Goal: Information Seeking & Learning: Stay updated

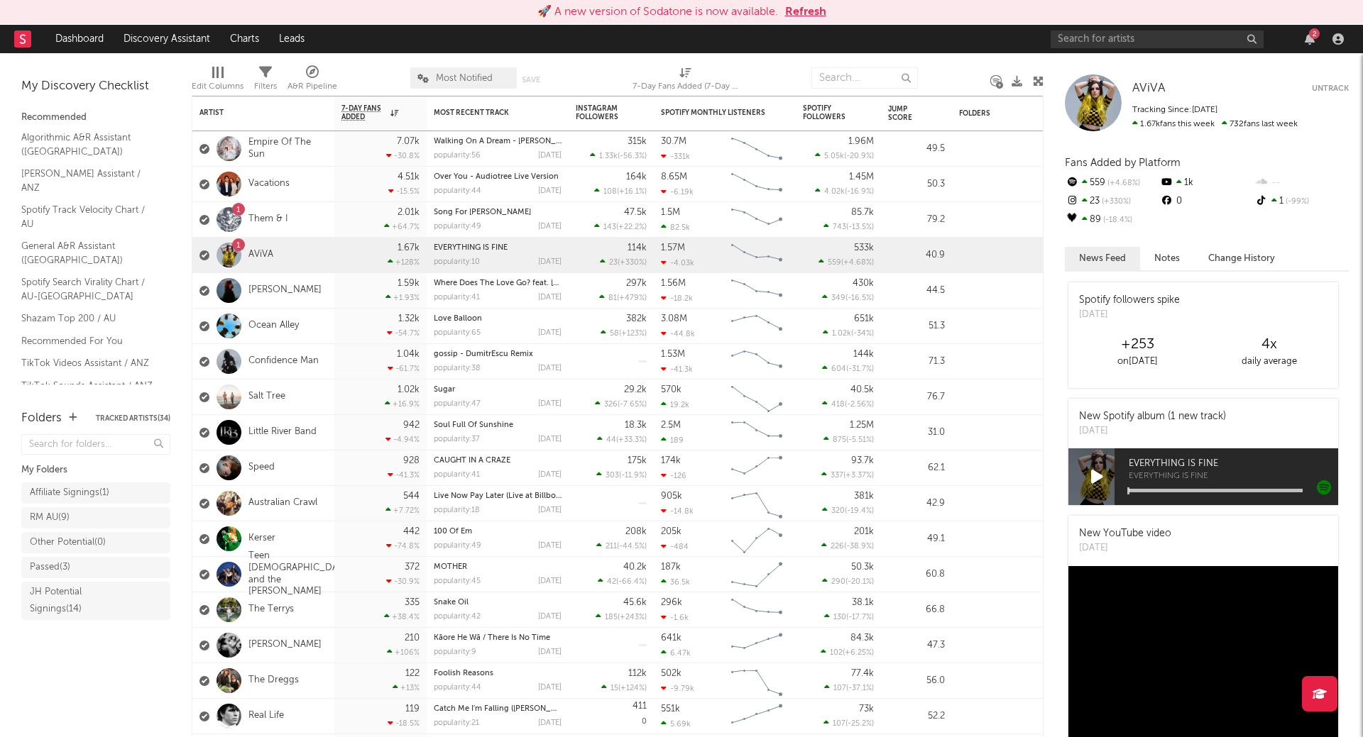
click at [817, 21] on div "🚀 A new version of Sodatone is now available. Refresh" at bounding box center [681, 12] width 1363 height 25
click at [811, 13] on button "Refresh" at bounding box center [805, 12] width 41 height 17
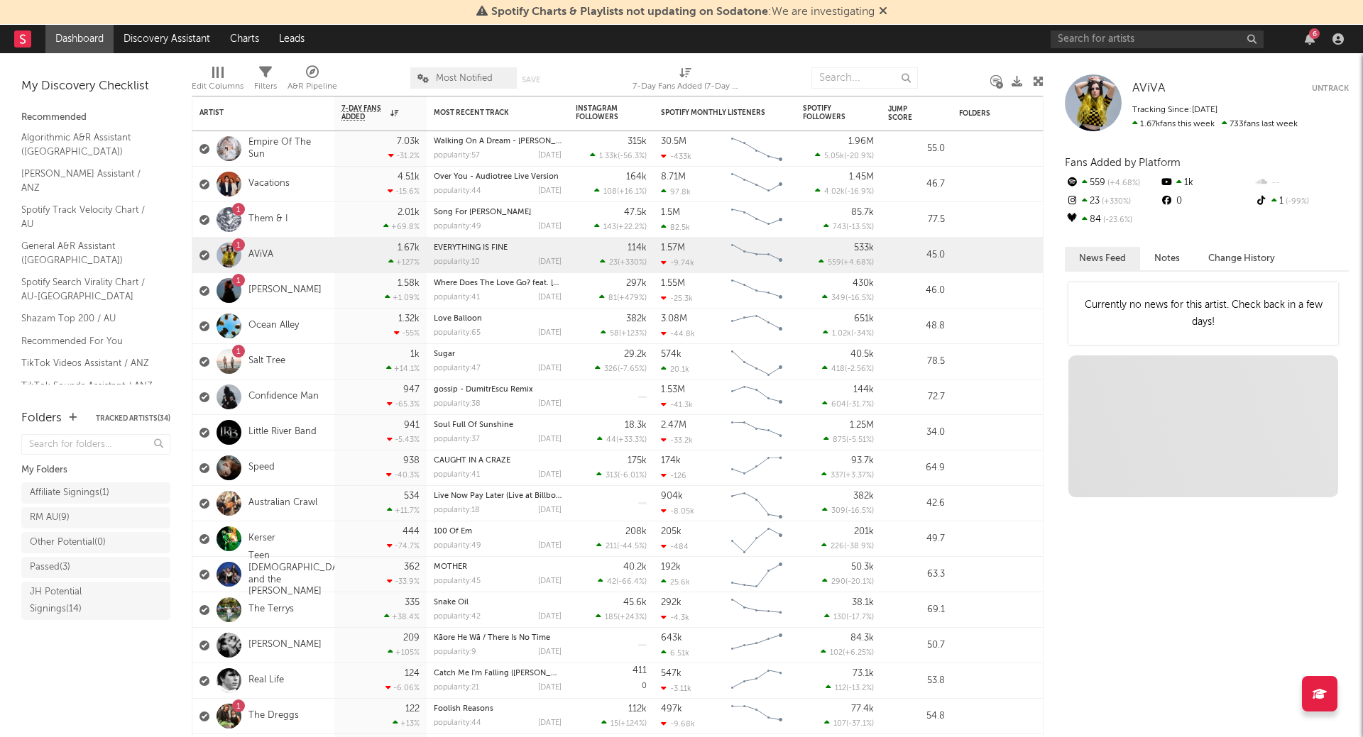
click at [1310, 37] on div "6" at bounding box center [1314, 33] width 11 height 11
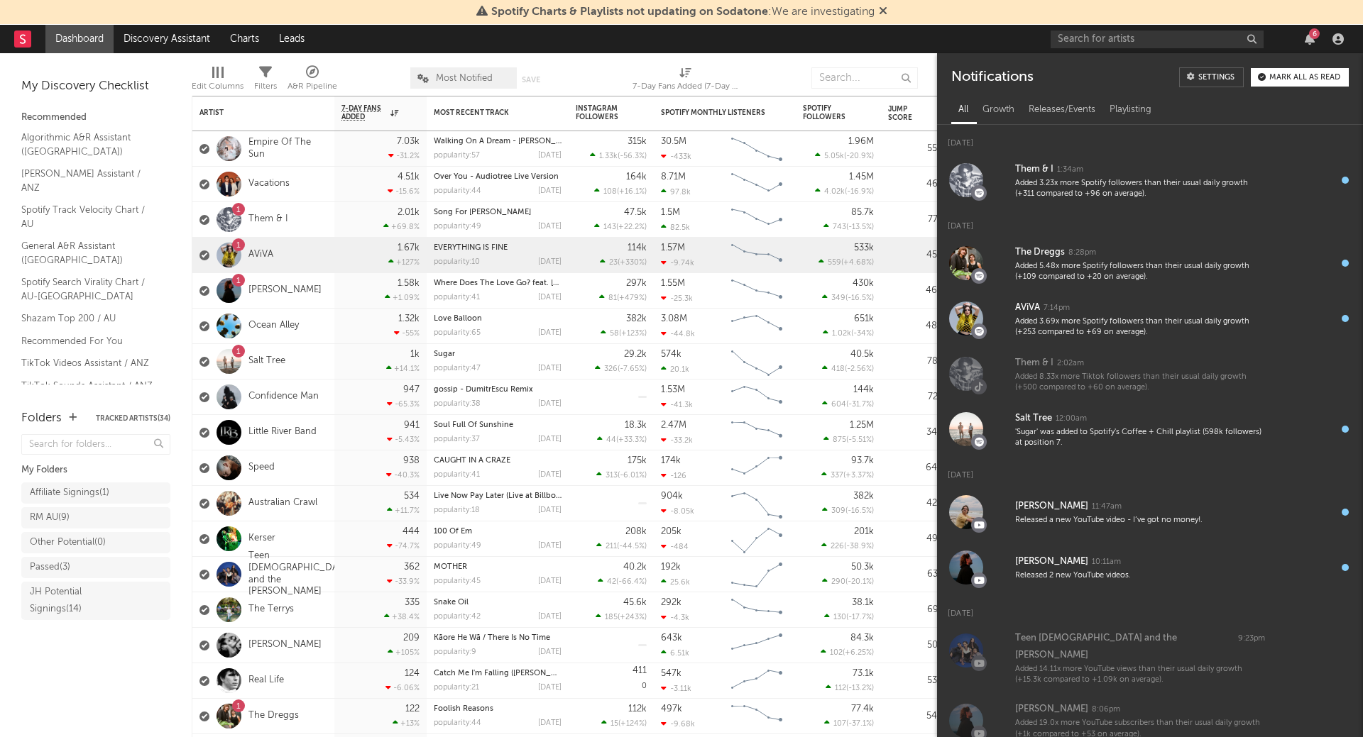
click at [1302, 79] on div "Mark all as read" at bounding box center [1304, 78] width 71 height 8
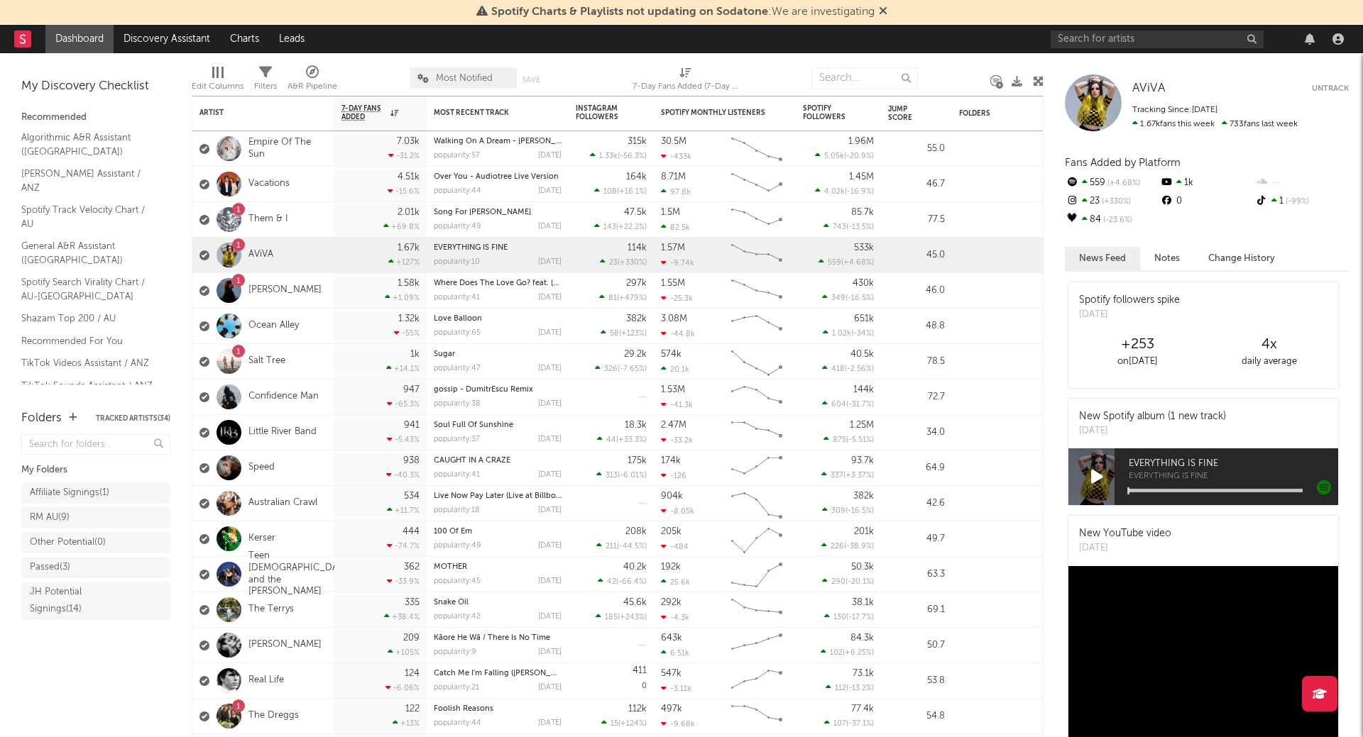
click at [877, 9] on span "Spotify Charts & Playlists not updating on Sodatone : We are investigating" at bounding box center [681, 12] width 411 height 17
click at [883, 13] on icon at bounding box center [883, 10] width 9 height 11
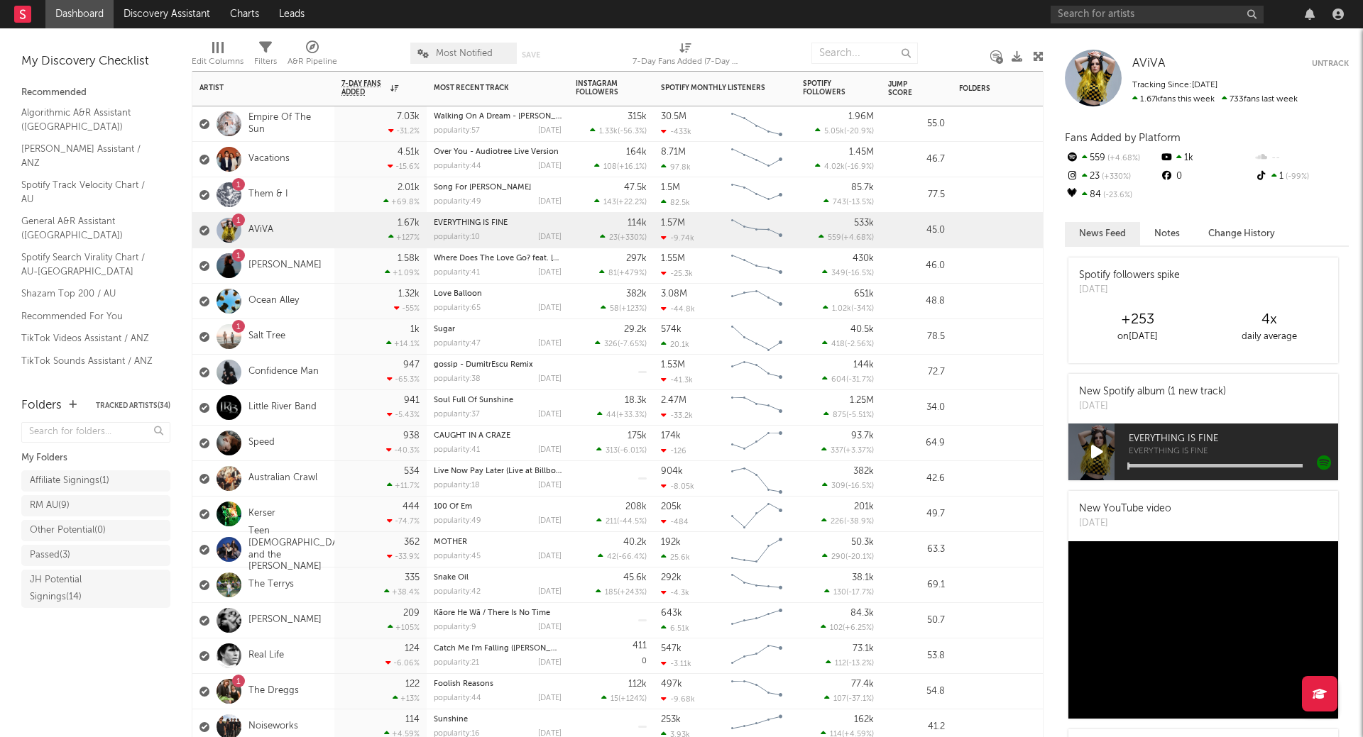
click at [814, 310] on div "651k 1.02k ( -34 % )" at bounding box center [838, 301] width 71 height 35
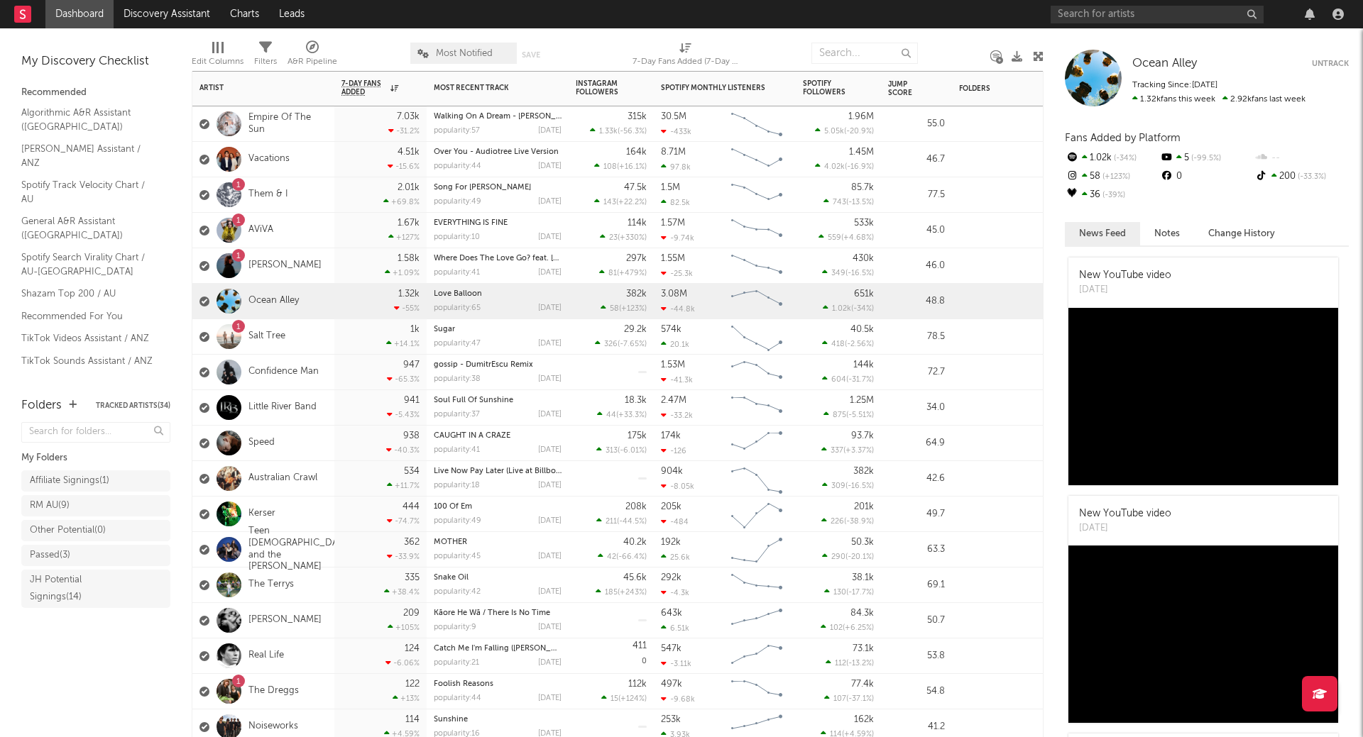
click at [813, 333] on div "40.5k 418 ( -2.56 % )" at bounding box center [838, 336] width 71 height 35
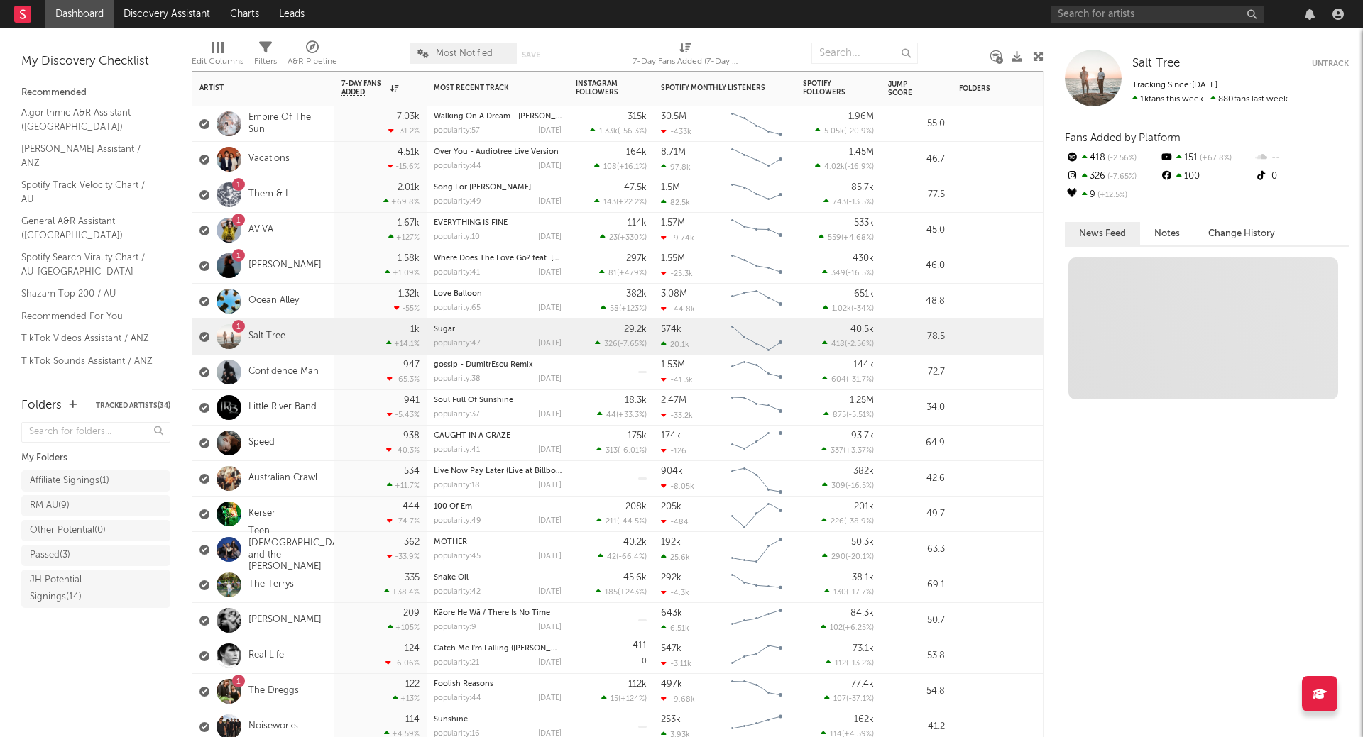
click at [811, 370] on div "144k 604 ( -31.7 % )" at bounding box center [838, 372] width 71 height 35
